Goal: Task Accomplishment & Management: Use online tool/utility

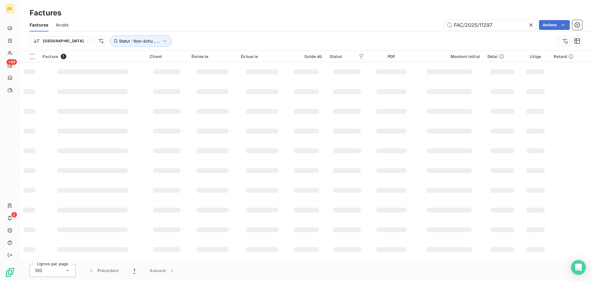
click at [511, 19] on div "Factures Avoirs FAC/2025/11297 Actions" at bounding box center [306, 25] width 572 height 13
click at [507, 21] on input "FAC/2025/11297" at bounding box center [490, 25] width 93 height 10
type input "FAC/2025/14164"
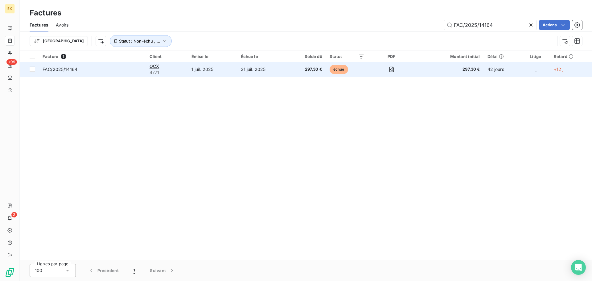
click at [126, 73] on td "FAC/2025/14164" at bounding box center [92, 69] width 107 height 15
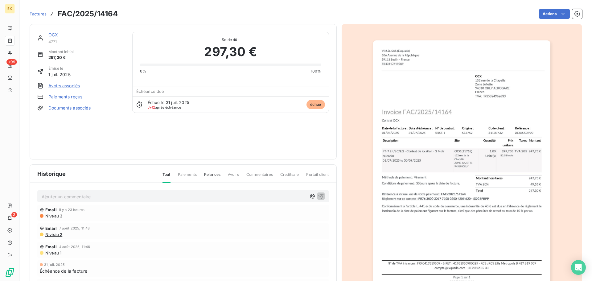
click at [77, 97] on link "Paiements reçus" at bounding box center [65, 97] width 34 height 6
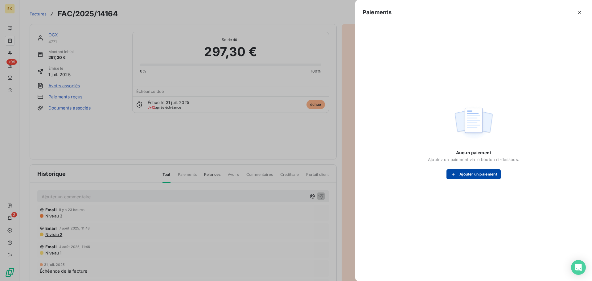
click at [489, 177] on button "Ajouter un paiement" at bounding box center [474, 174] width 54 height 10
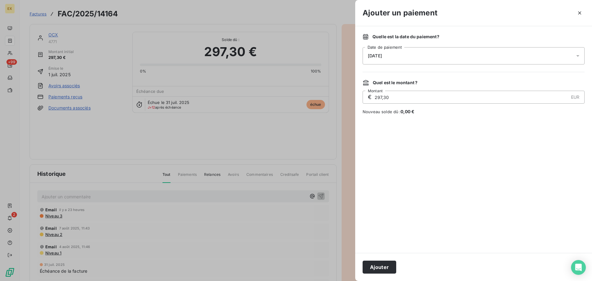
click at [382, 263] on button "Ajouter" at bounding box center [380, 267] width 34 height 13
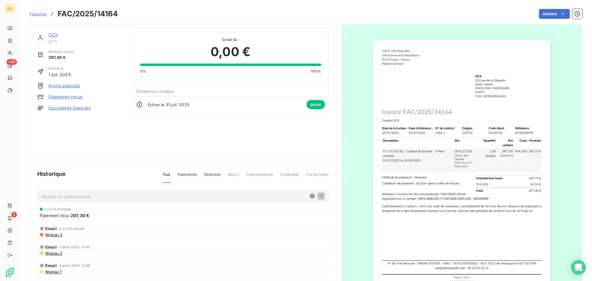
click at [31, 12] on span "Factures" at bounding box center [38, 13] width 17 height 5
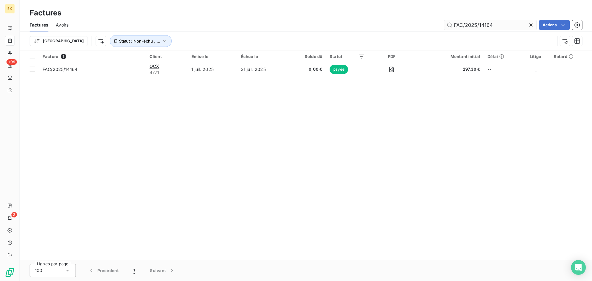
click at [496, 25] on input "FAC/2025/14164" at bounding box center [490, 25] width 93 height 10
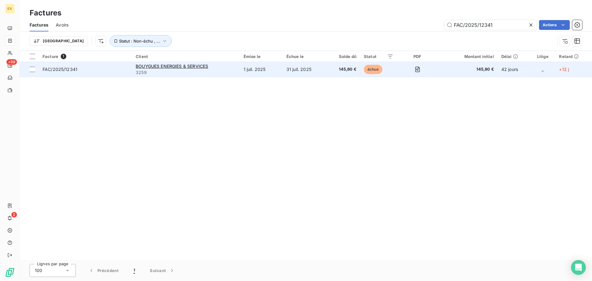
type input "FAC/2025/12341"
click at [102, 67] on span "FAC/2025/12341" at bounding box center [86, 69] width 86 height 6
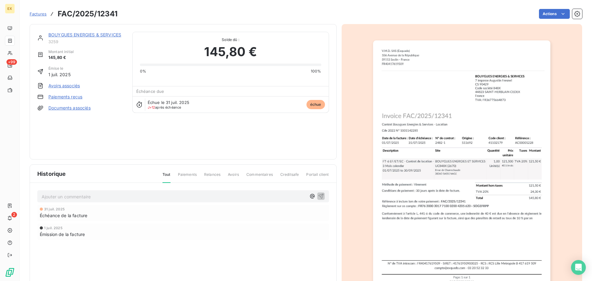
click at [74, 97] on link "Paiements reçus" at bounding box center [65, 97] width 34 height 6
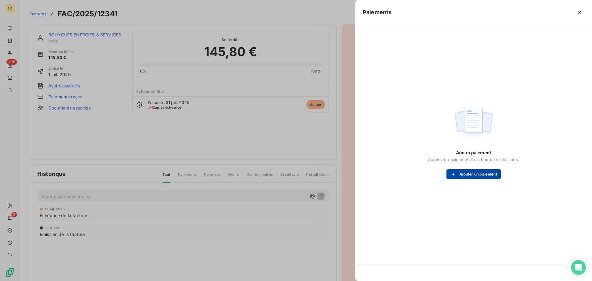
click at [463, 172] on button "Ajouter un paiement" at bounding box center [474, 174] width 54 height 10
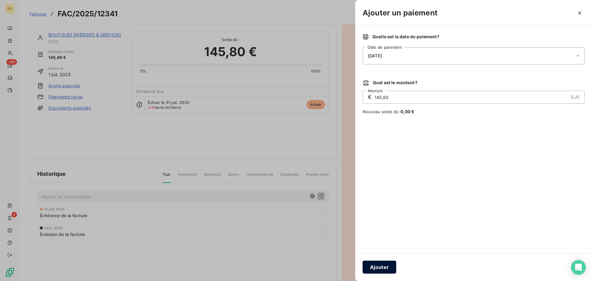
click at [384, 266] on button "Ajouter" at bounding box center [380, 267] width 34 height 13
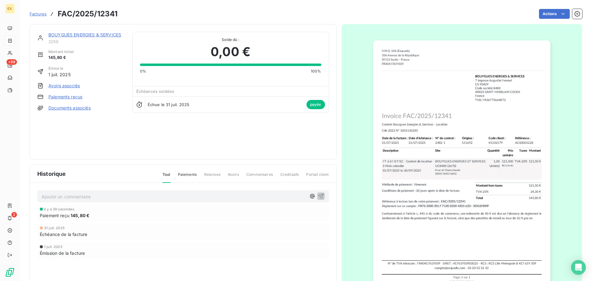
click at [39, 12] on span "Factures" at bounding box center [38, 13] width 17 height 5
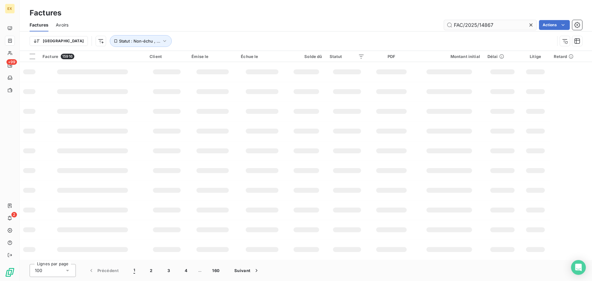
type input "FAC/2025/14867"
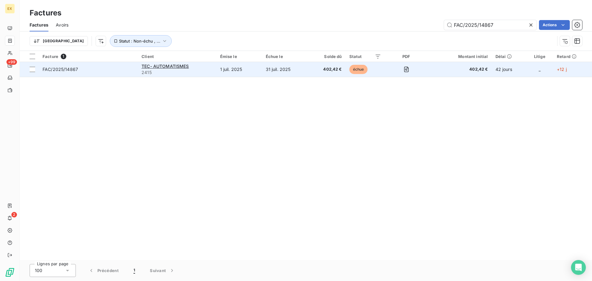
click at [106, 70] on span "FAC/2025/14867" at bounding box center [89, 69] width 92 height 6
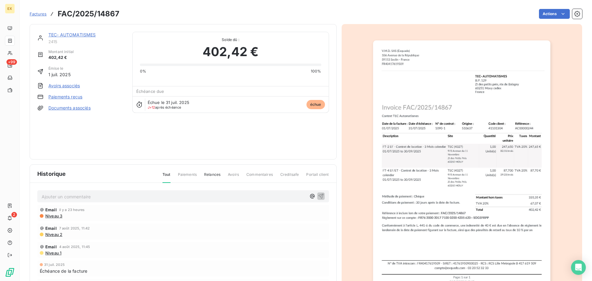
click at [64, 94] on link "Paiements reçus" at bounding box center [65, 97] width 34 height 6
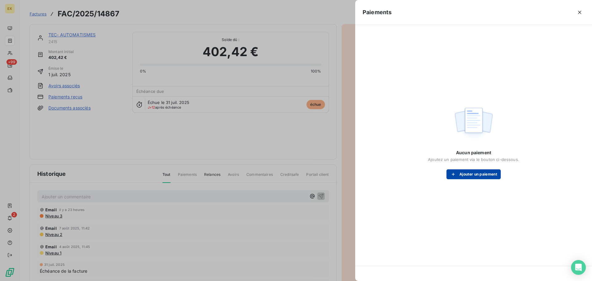
click at [466, 171] on button "Ajouter un paiement" at bounding box center [474, 174] width 54 height 10
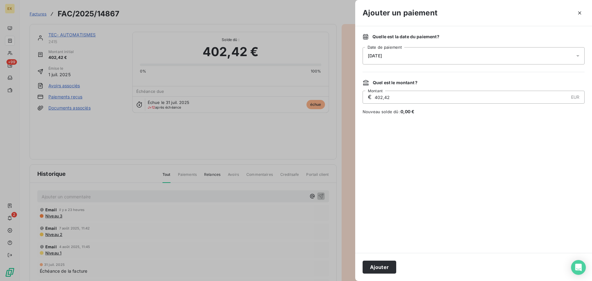
drag, startPoint x: 386, startPoint y: 263, endPoint x: 397, endPoint y: 250, distance: 16.9
click at [387, 261] on button "Ajouter" at bounding box center [380, 267] width 34 height 13
